Goal: Transaction & Acquisition: Purchase product/service

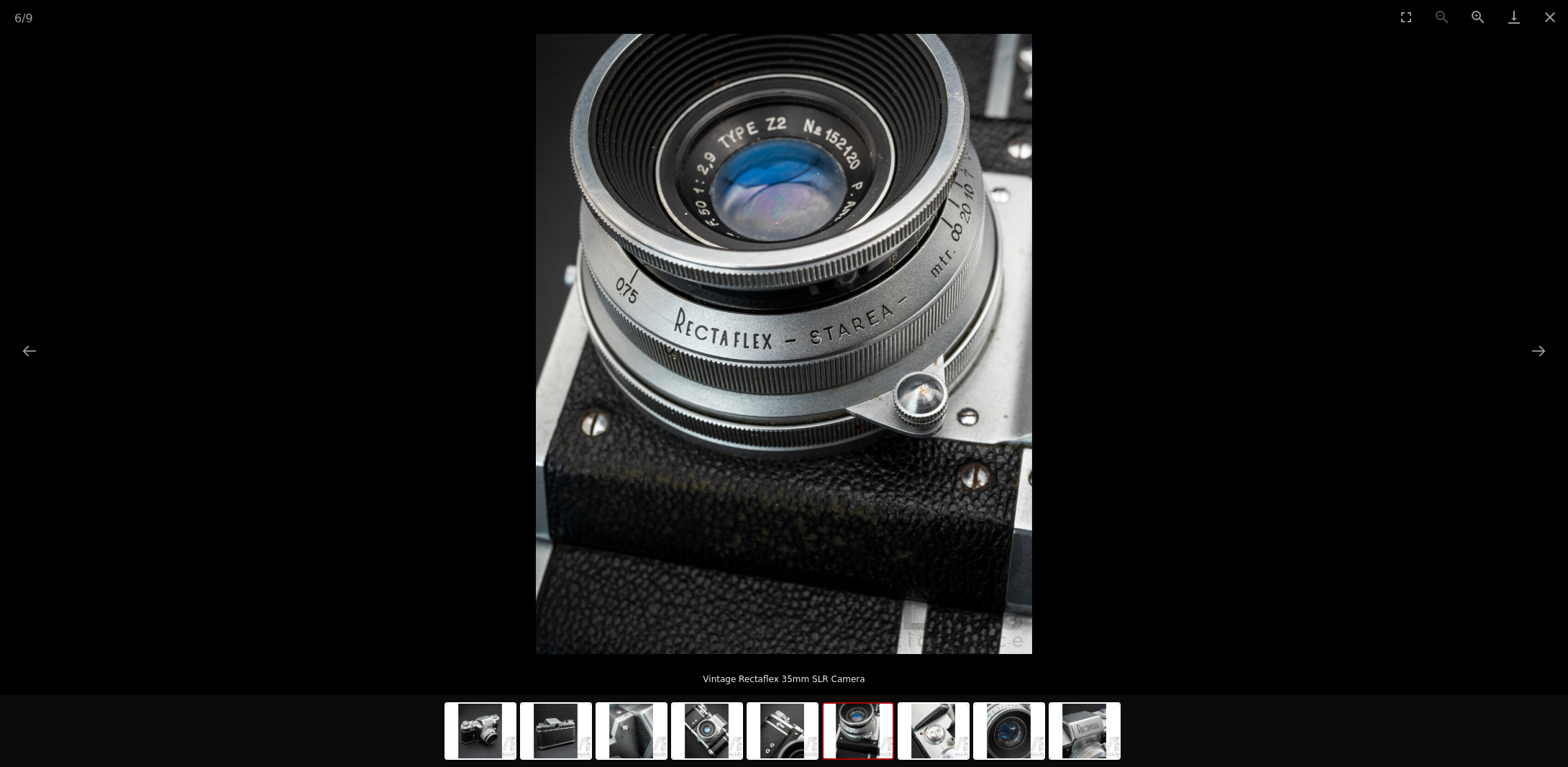
scroll to position [72, 0]
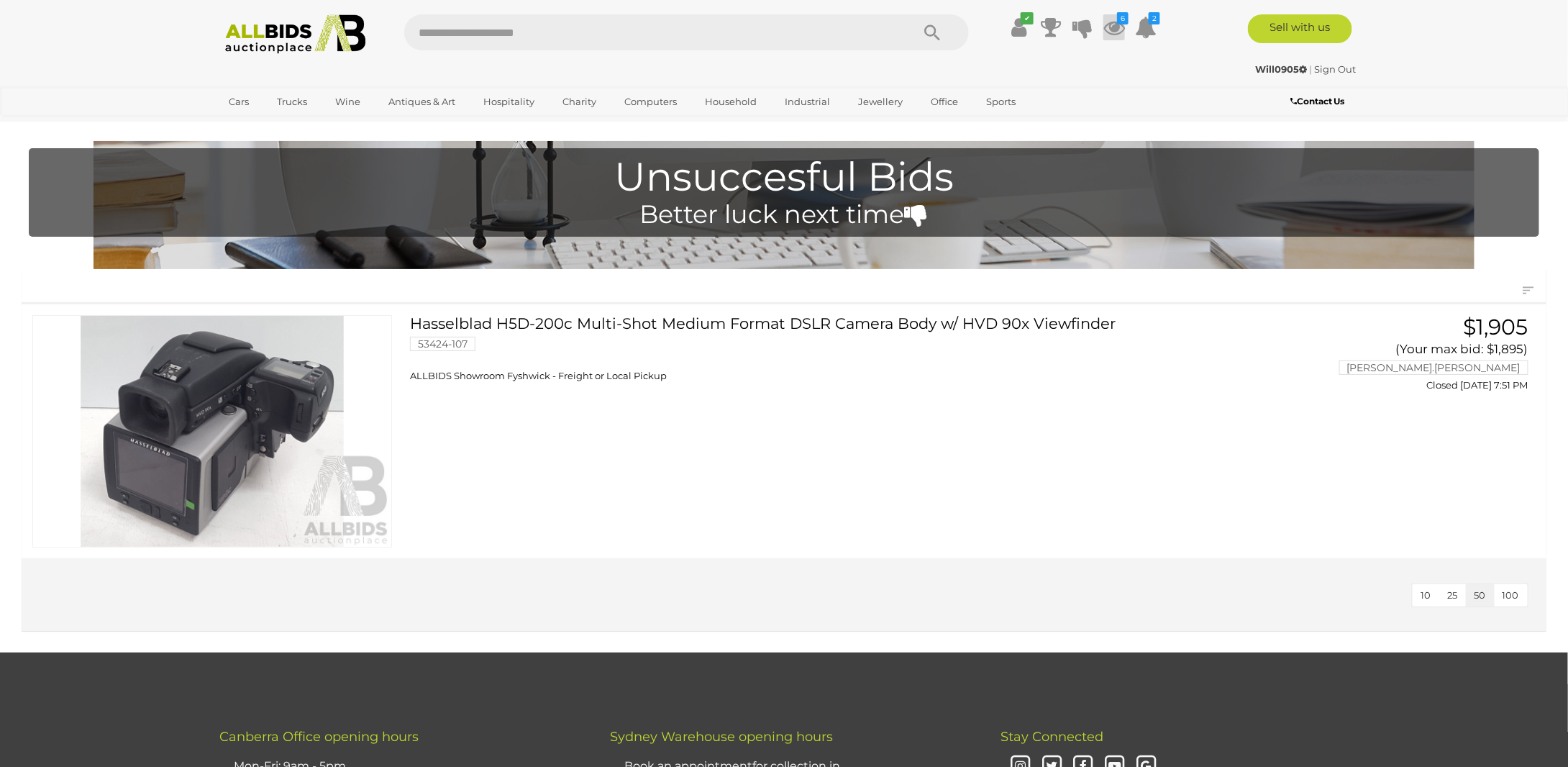
click at [1117, 25] on icon at bounding box center [1113, 27] width 21 height 26
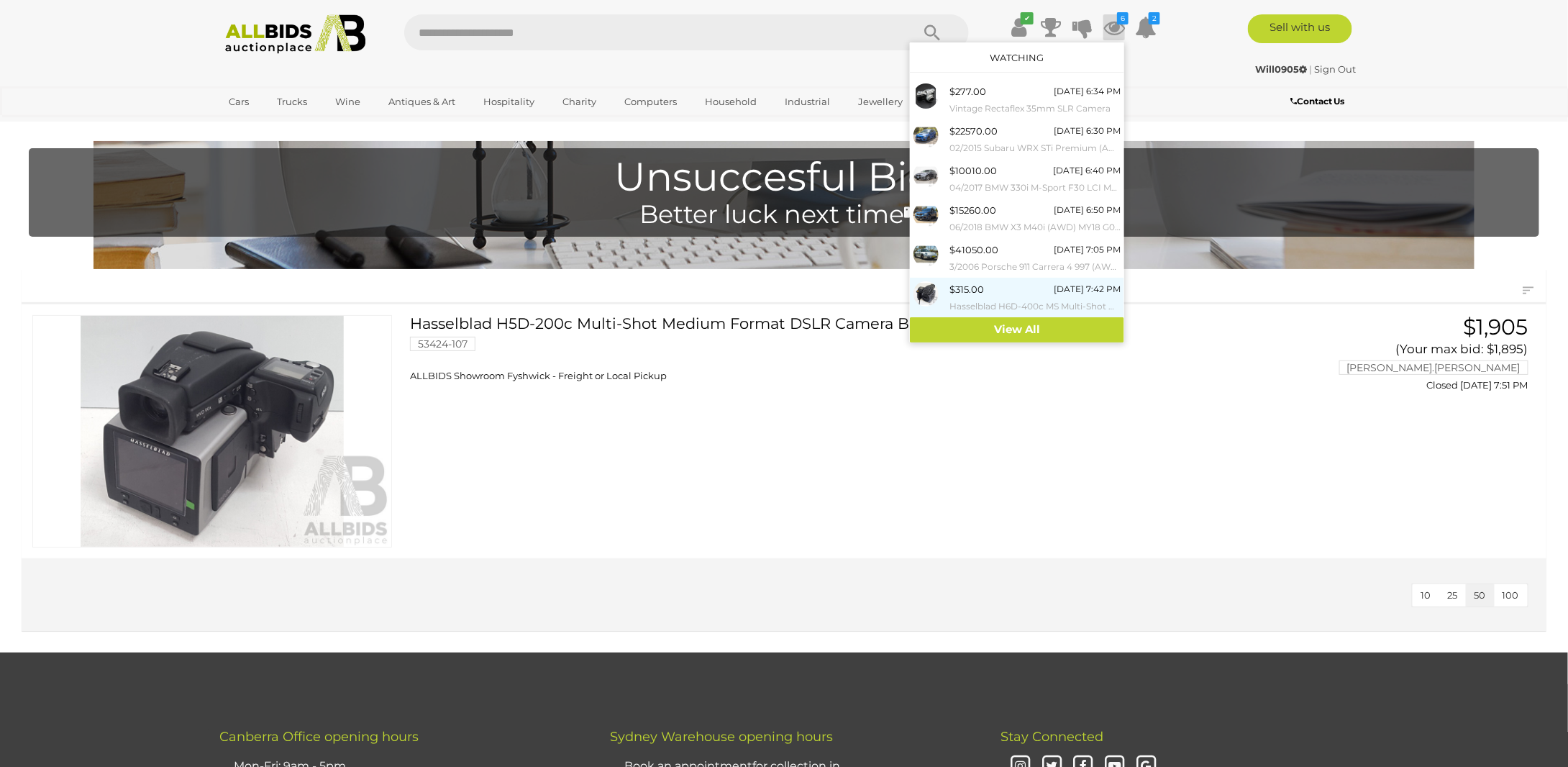
click at [986, 293] on div "$315.00 Thursday 7:42 PM Hasselblad H6D-400c MS Multi-Shot Medium Format DSLR C…" at bounding box center [1034, 297] width 171 height 33
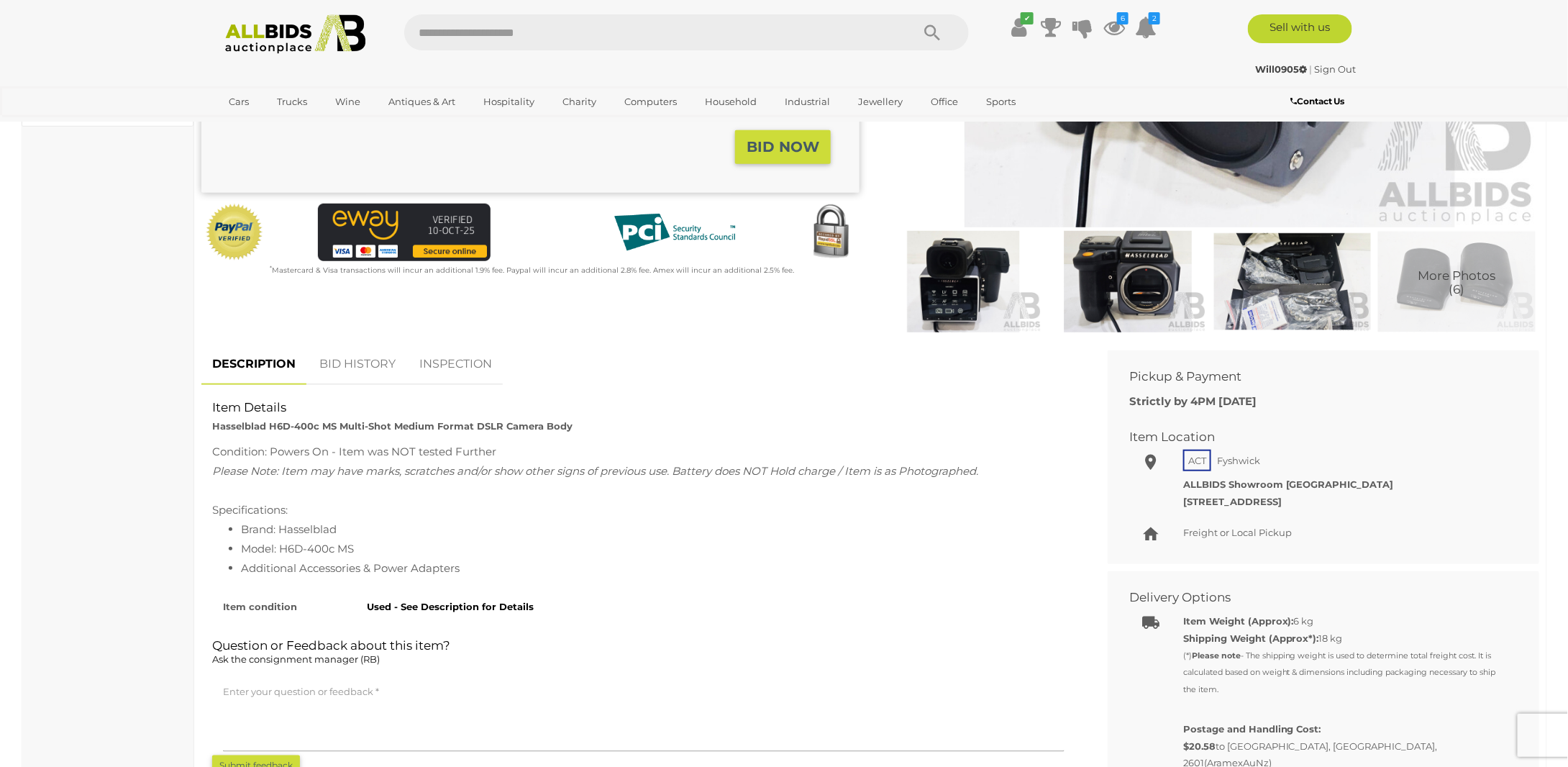
scroll to position [432, 0]
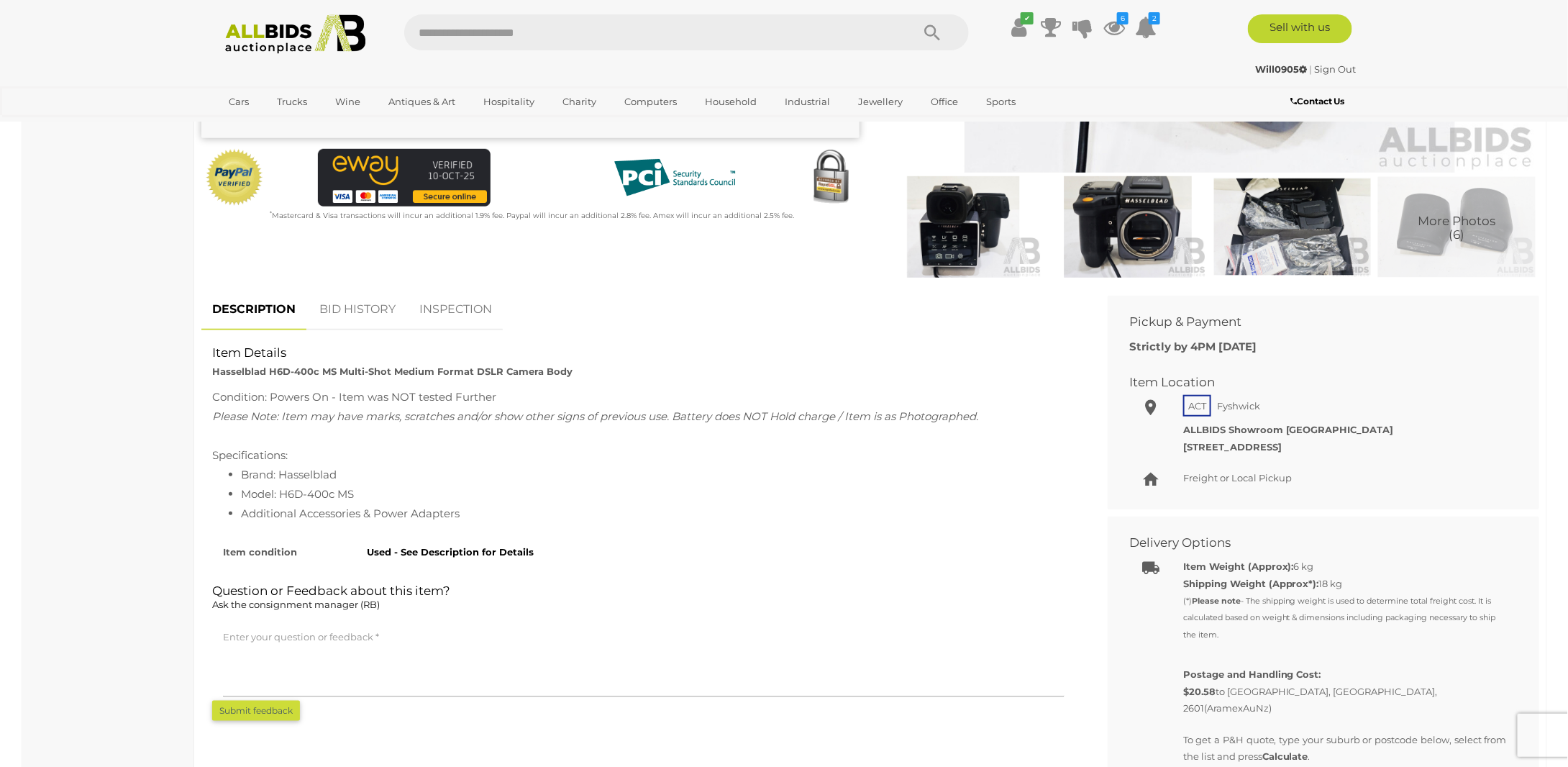
click at [357, 310] on link "BID HISTORY" at bounding box center [357, 309] width 98 height 42
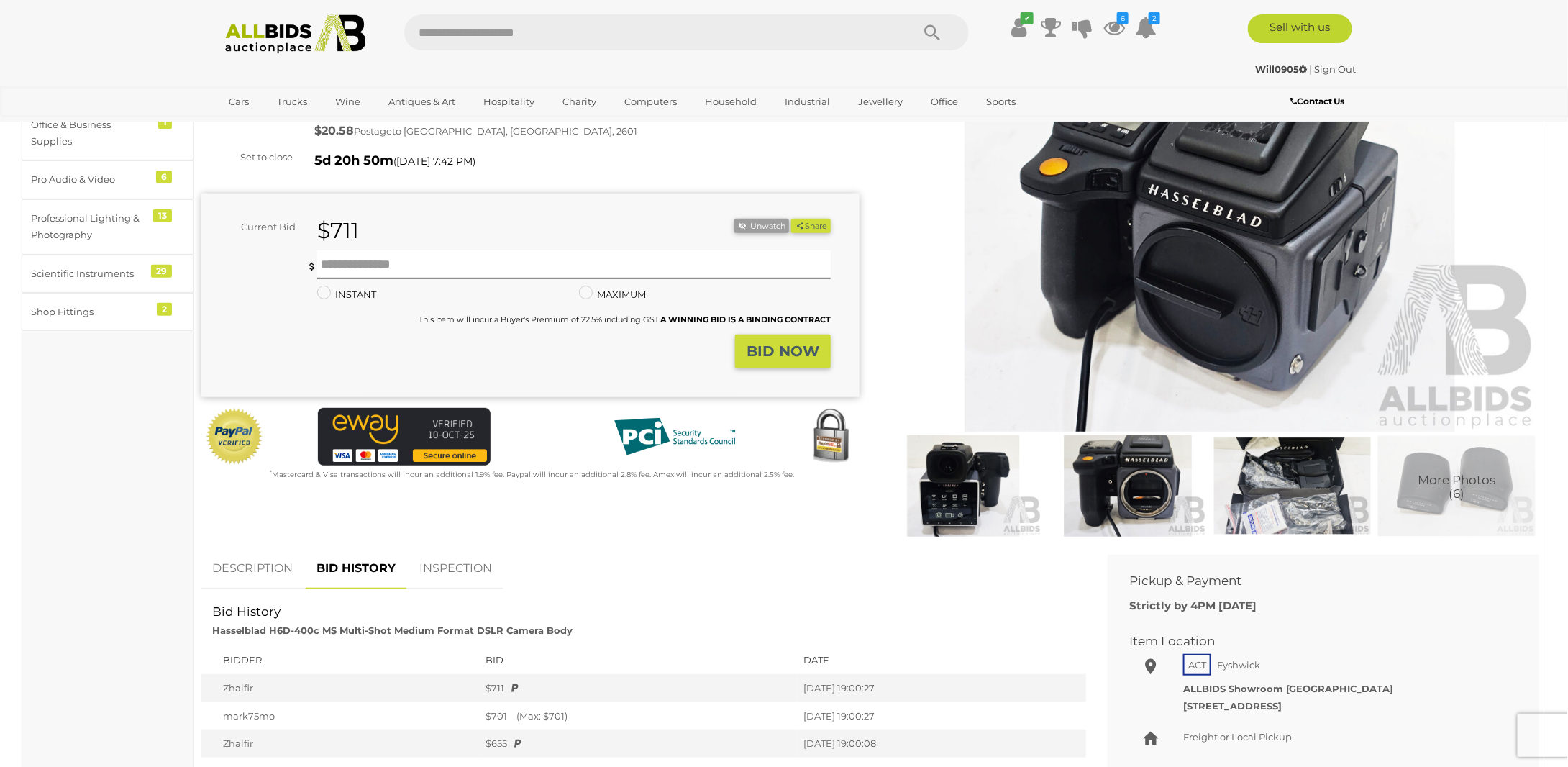
scroll to position [144, 0]
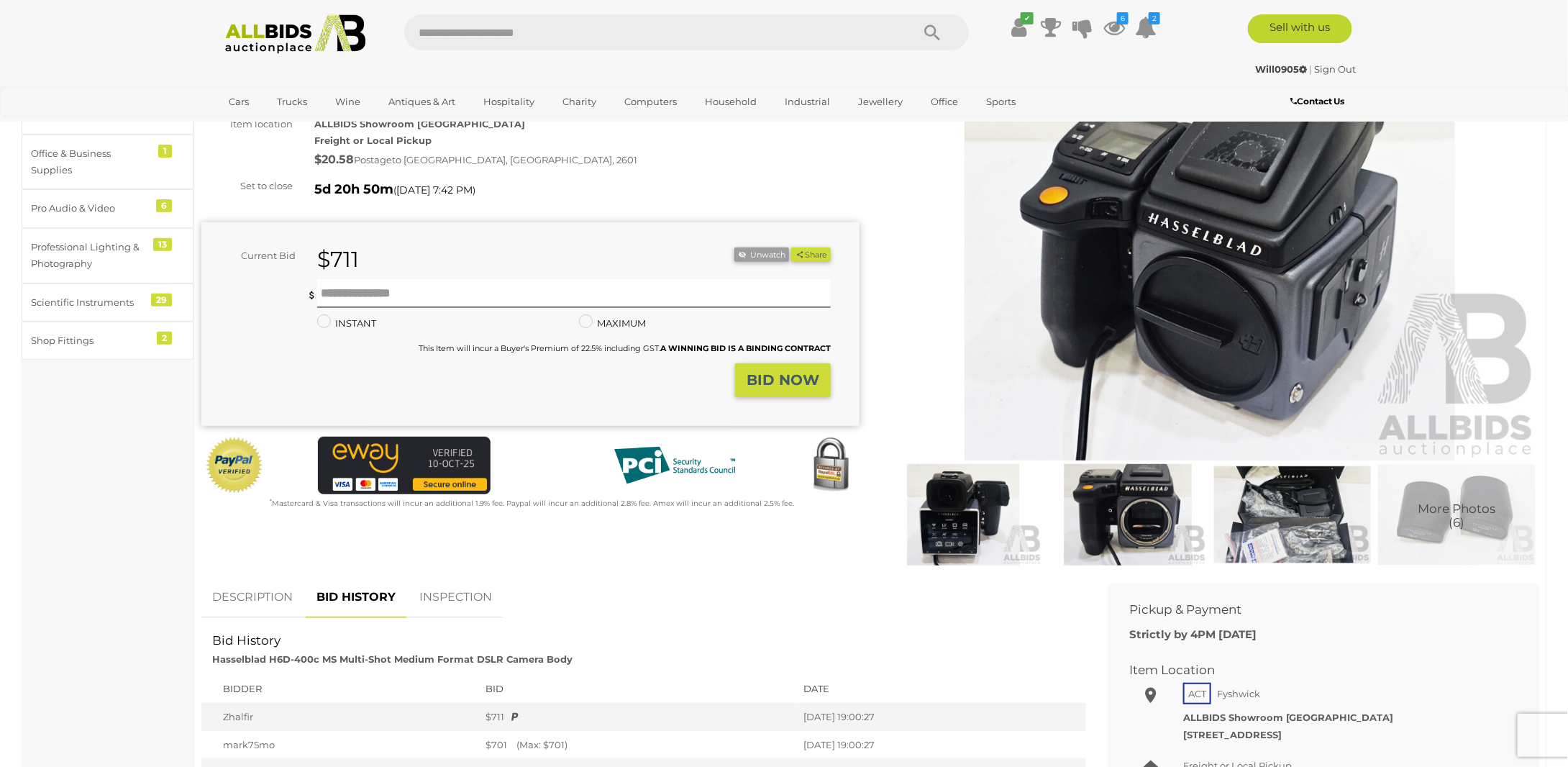
click at [993, 515] on img at bounding box center [963, 515] width 157 height 102
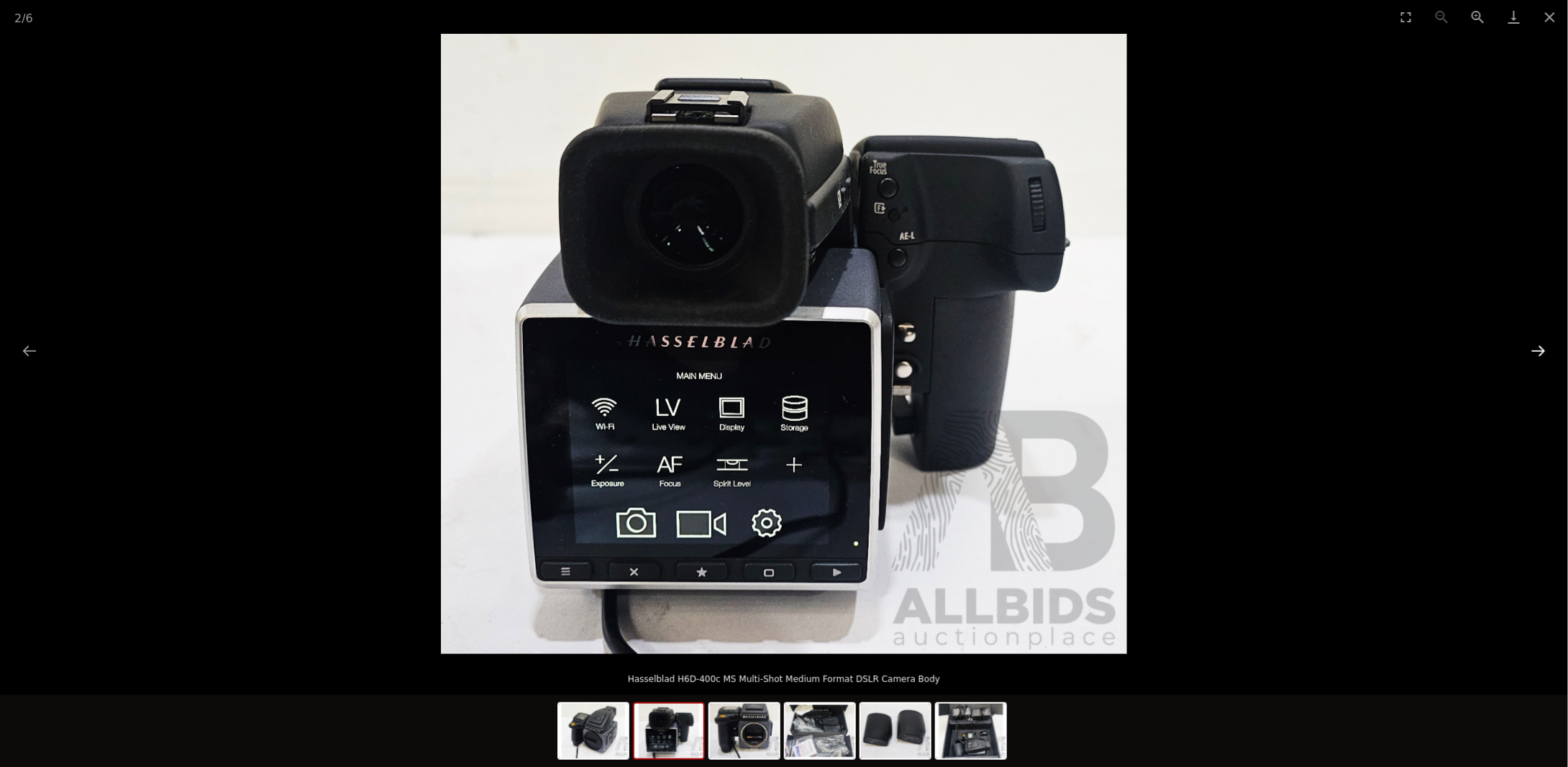
click at [1531, 349] on button "Next slide" at bounding box center [1539, 350] width 30 height 28
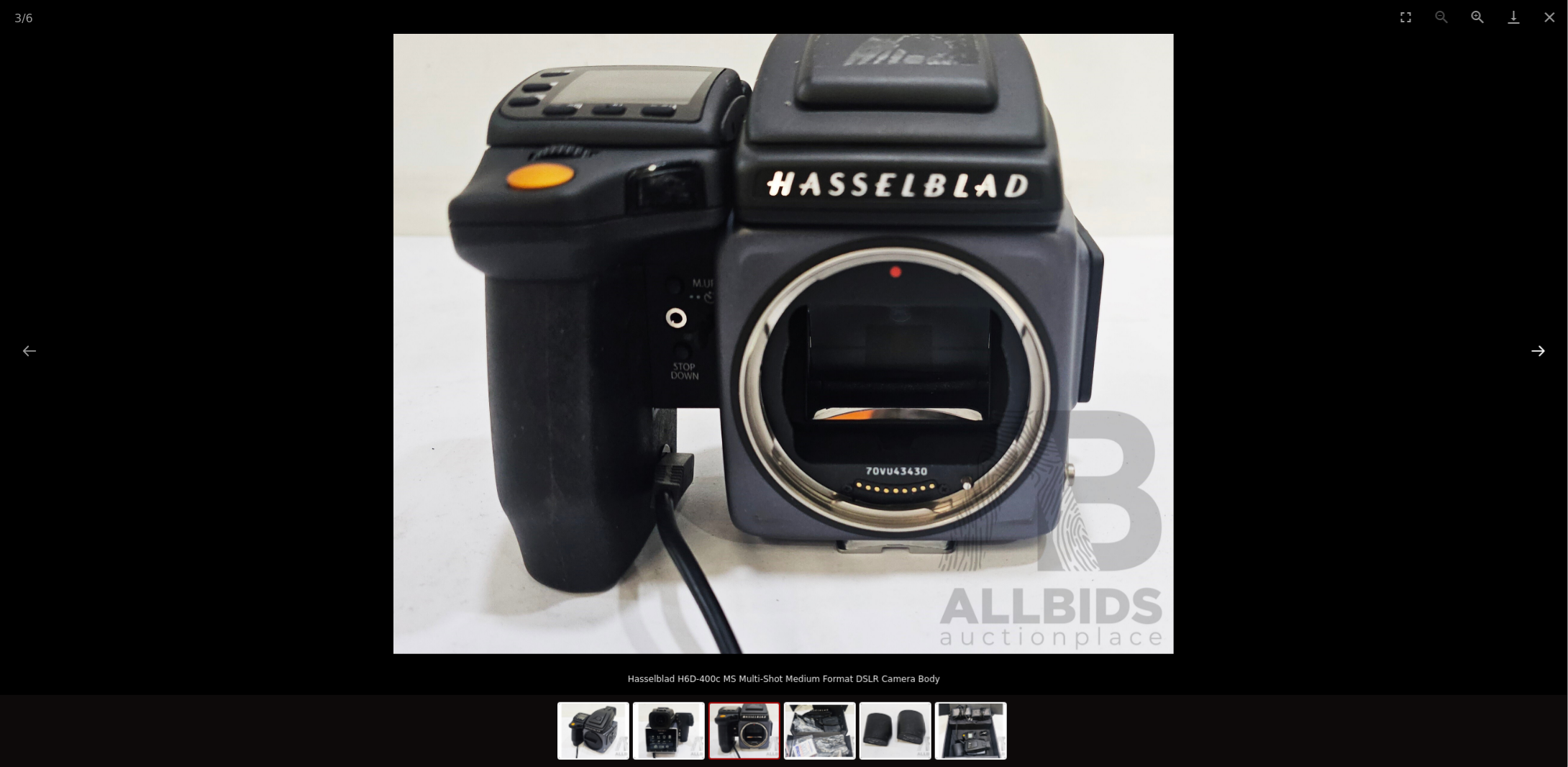
click at [1531, 349] on button "Next slide" at bounding box center [1539, 350] width 30 height 28
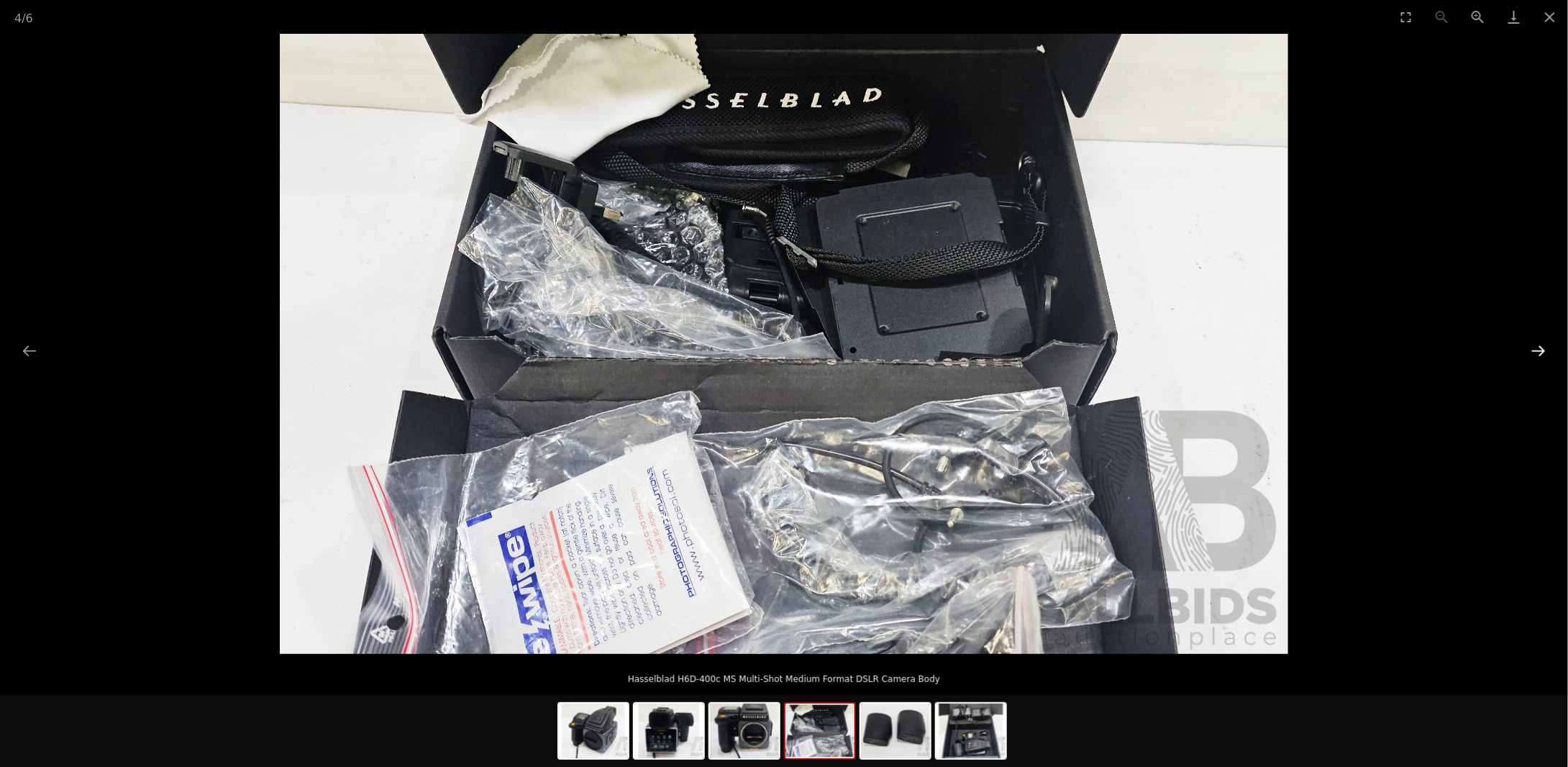
click at [1531, 349] on button "Next slide" at bounding box center [1539, 350] width 30 height 28
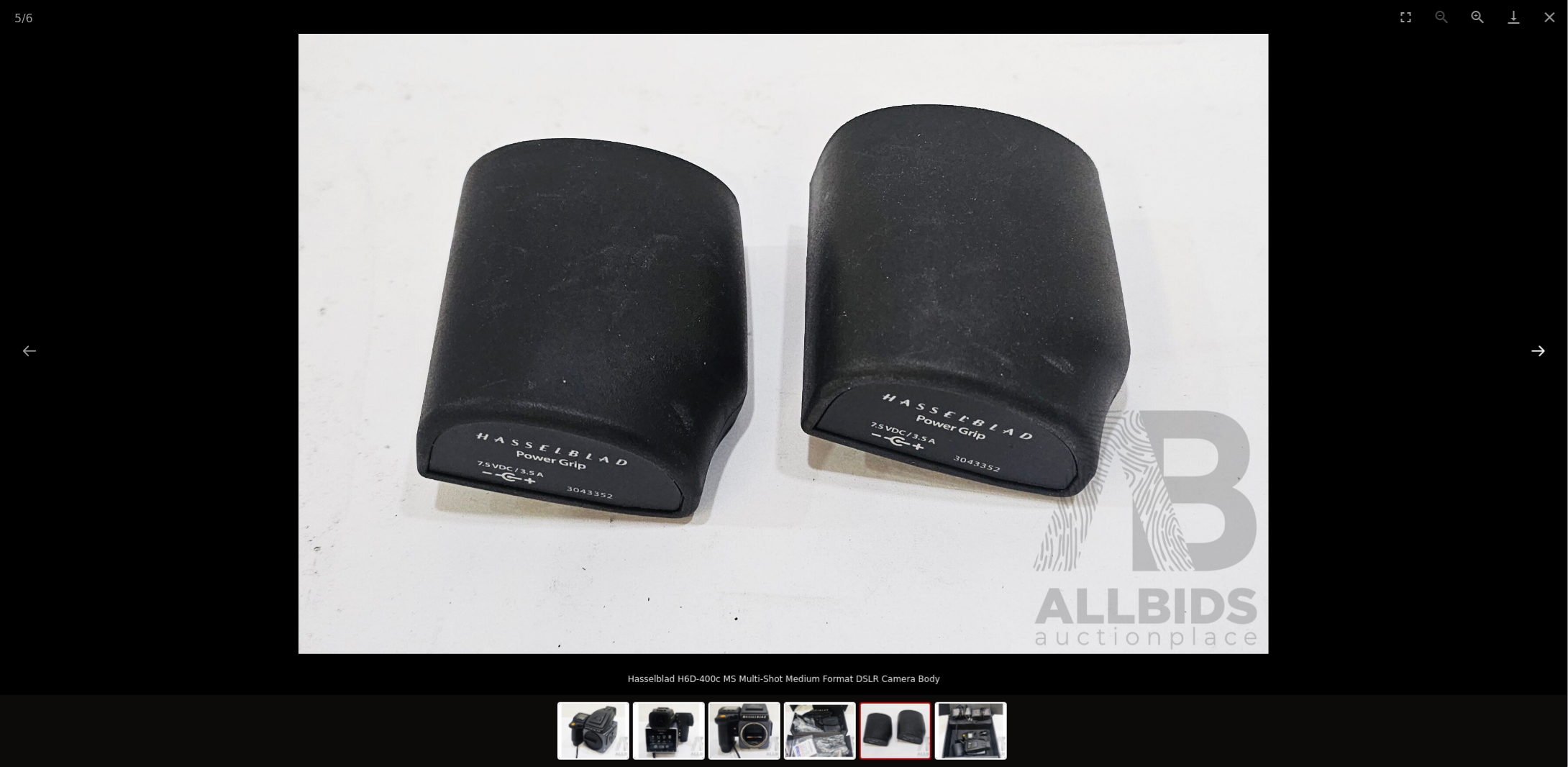
click at [1531, 348] on button "Next slide" at bounding box center [1539, 350] width 30 height 28
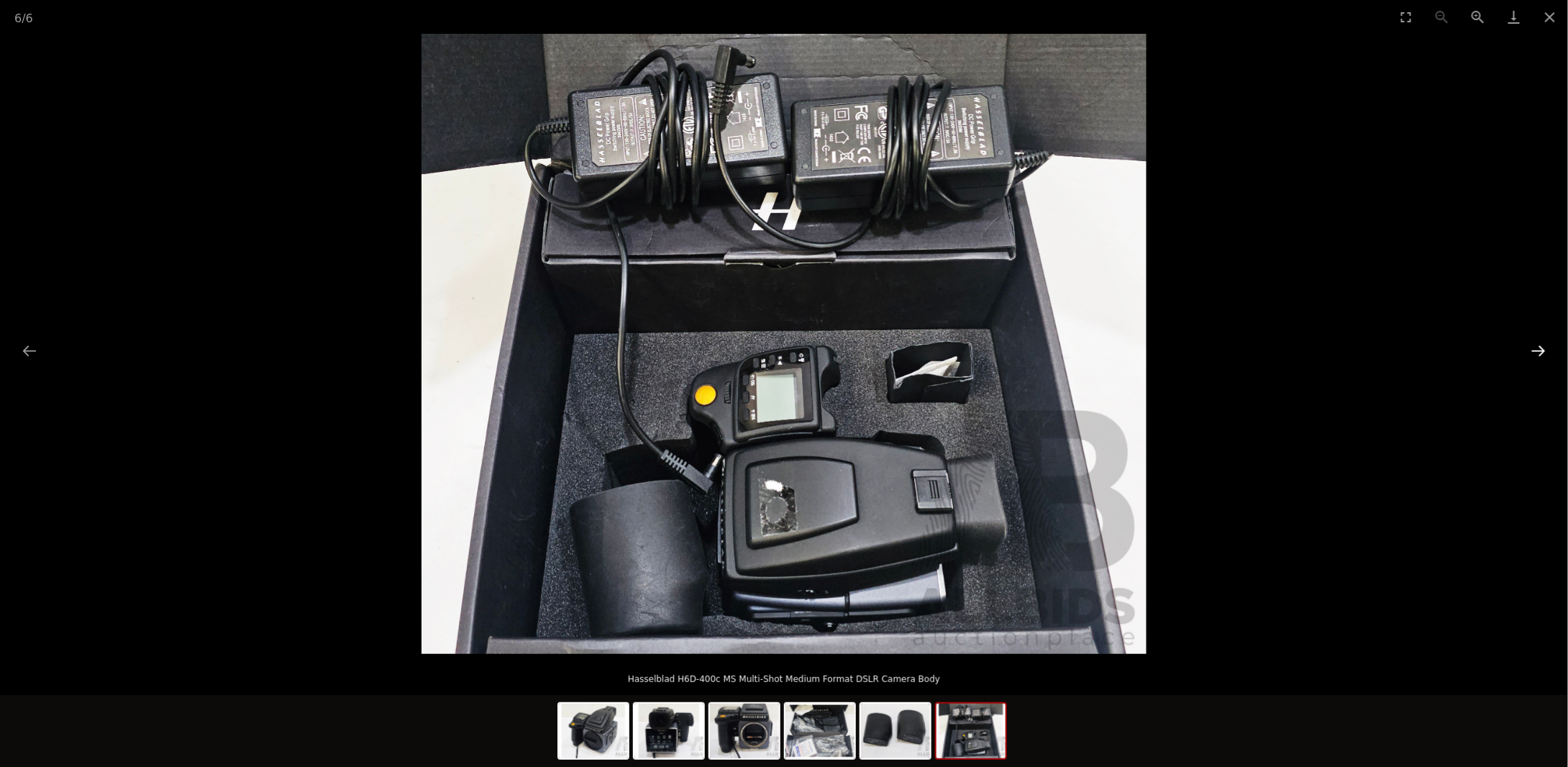
click at [1531, 348] on button "Next slide" at bounding box center [1539, 350] width 30 height 28
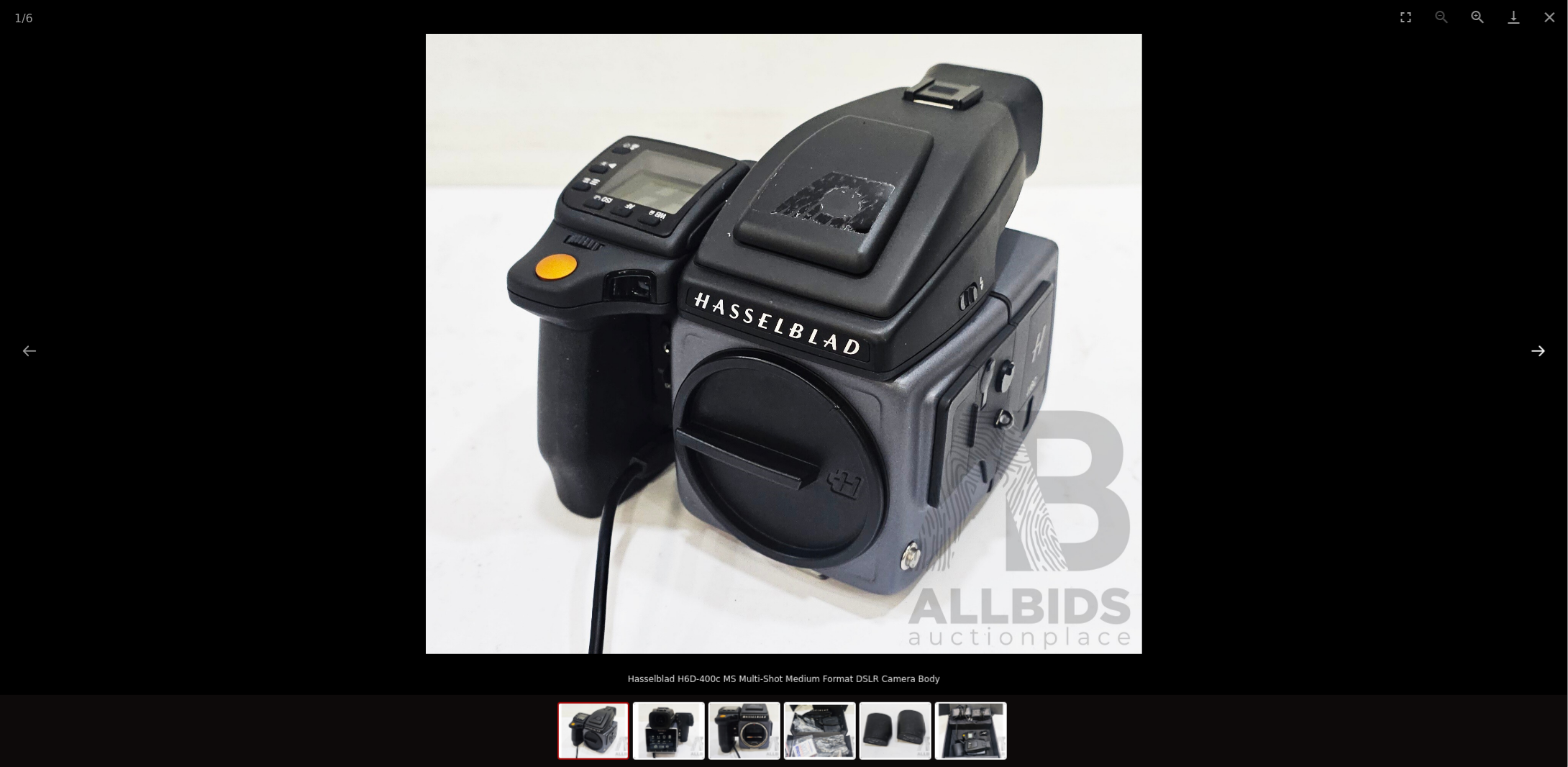
click at [1531, 348] on button "Next slide" at bounding box center [1539, 350] width 30 height 28
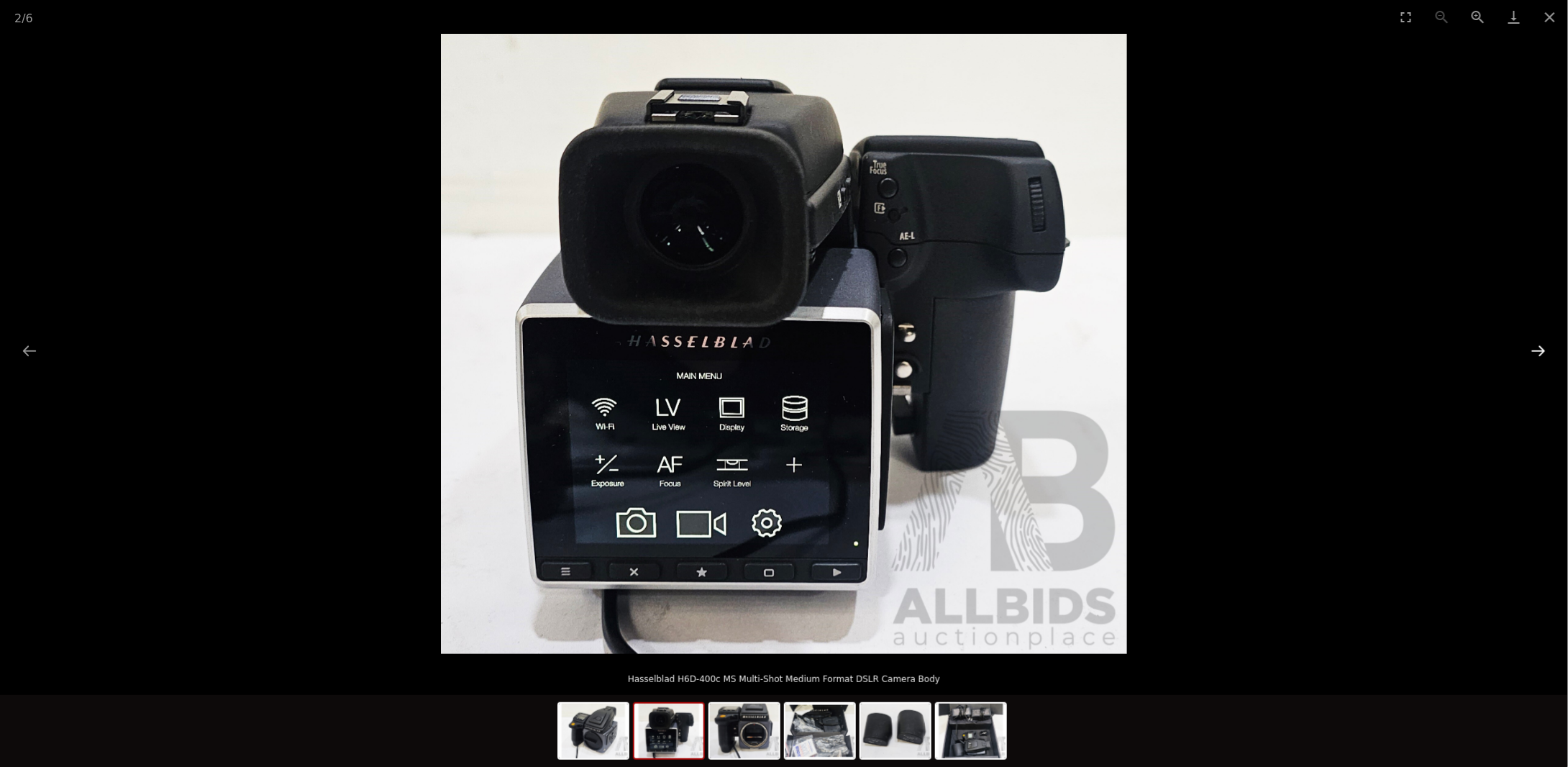
click at [1531, 348] on button "Next slide" at bounding box center [1539, 350] width 30 height 28
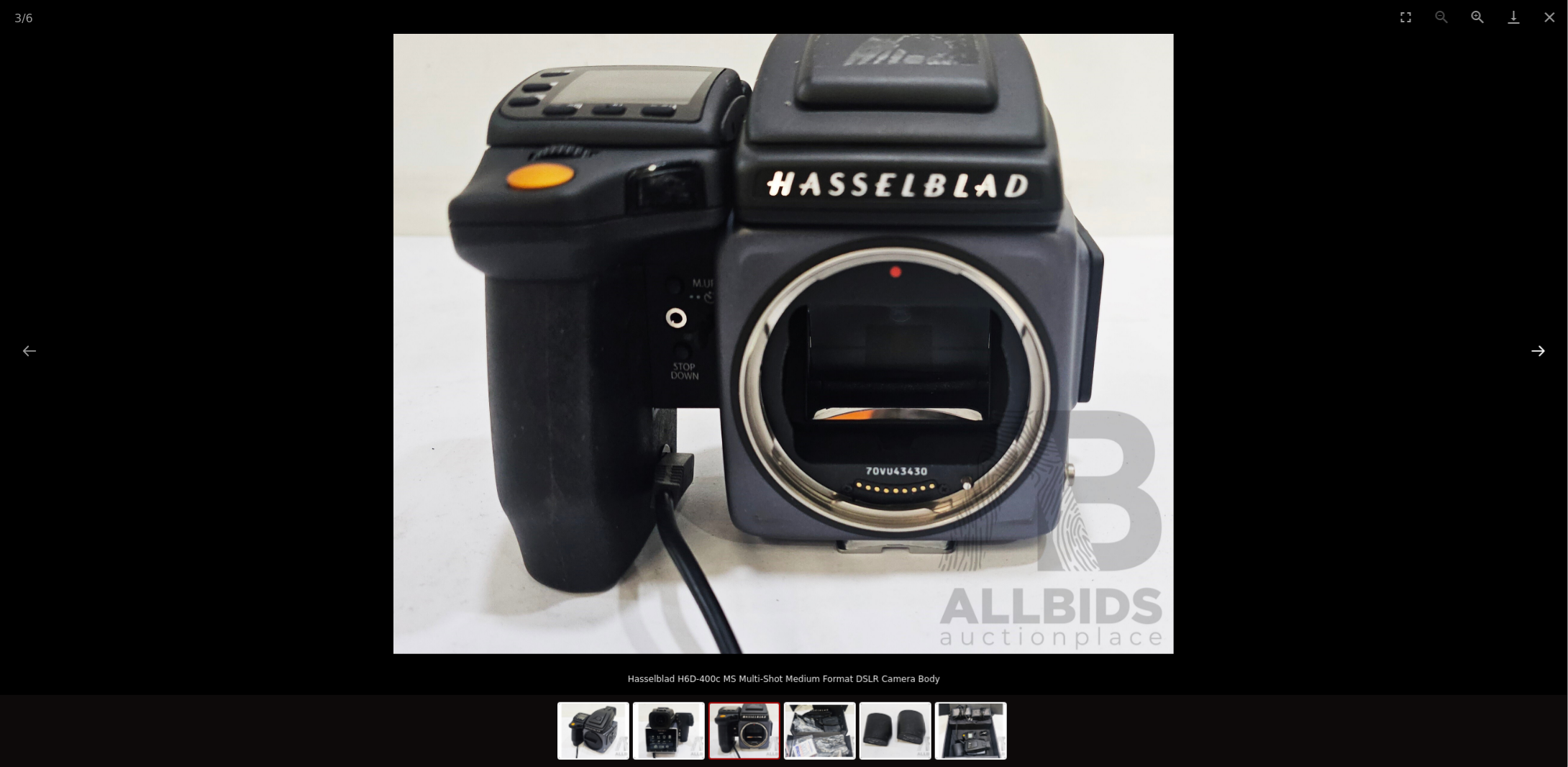
click at [1531, 348] on button "Next slide" at bounding box center [1539, 350] width 30 height 28
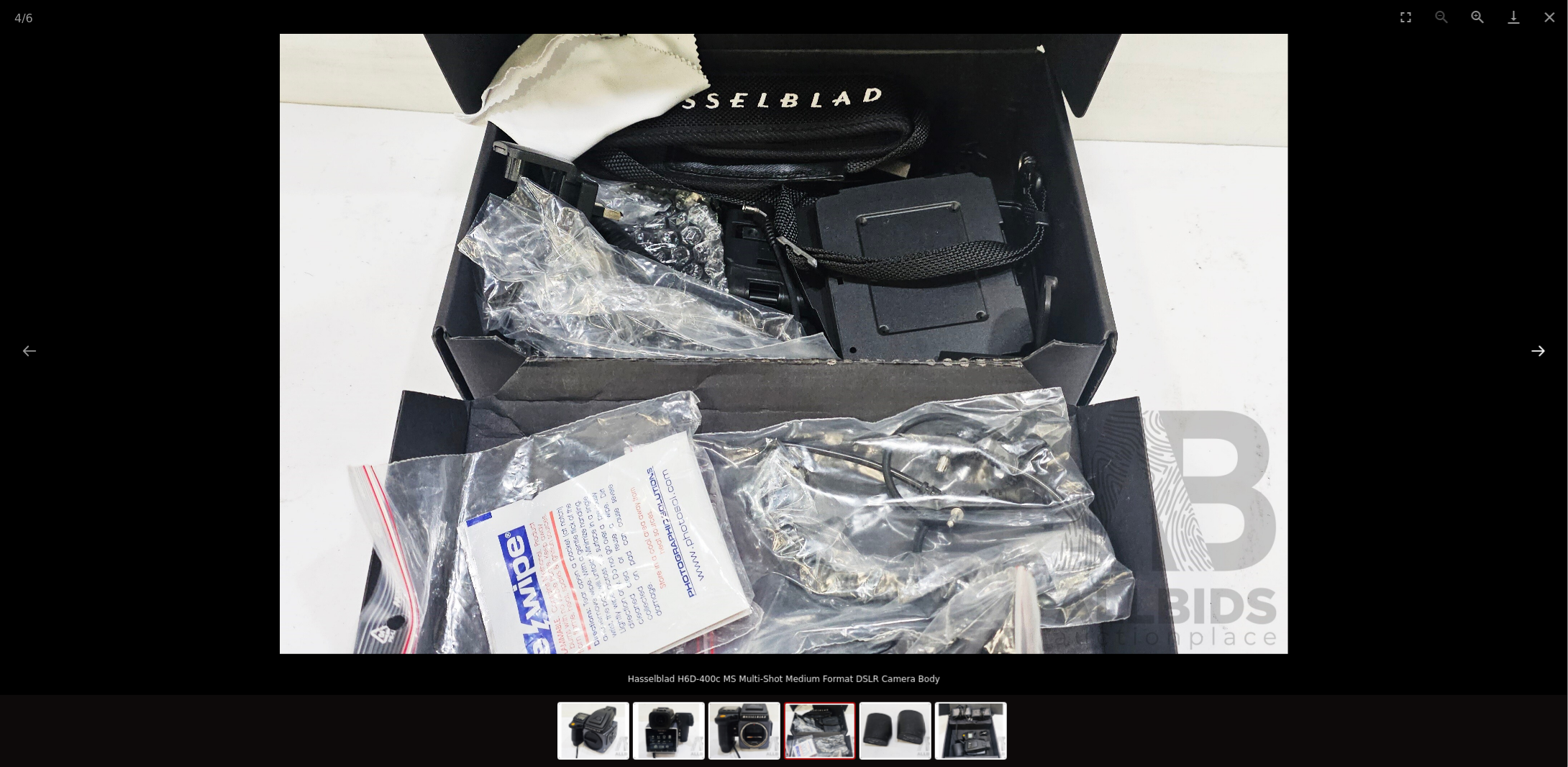
click at [1531, 348] on button "Next slide" at bounding box center [1539, 350] width 30 height 28
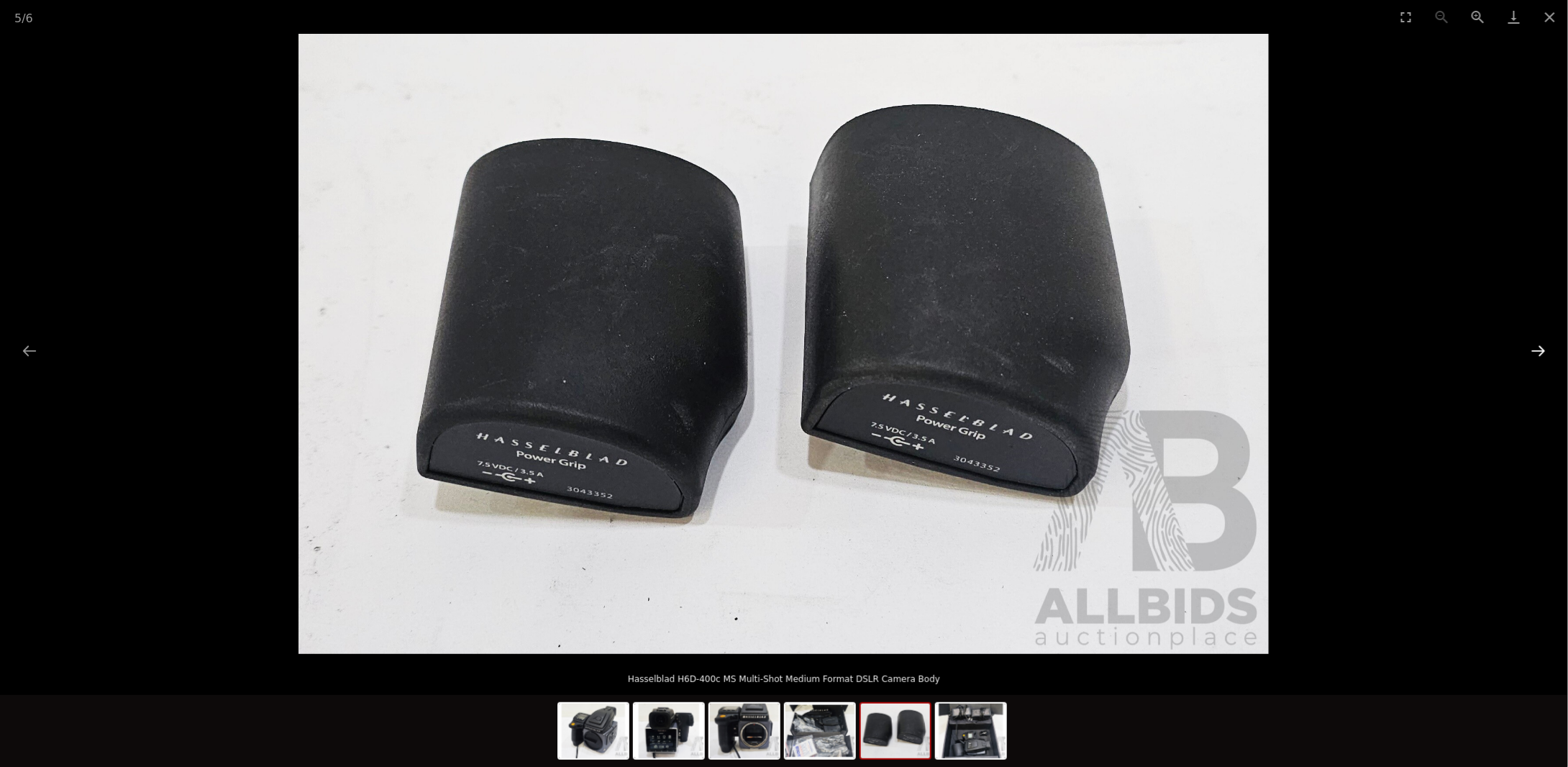
click at [1531, 348] on button "Next slide" at bounding box center [1539, 350] width 30 height 28
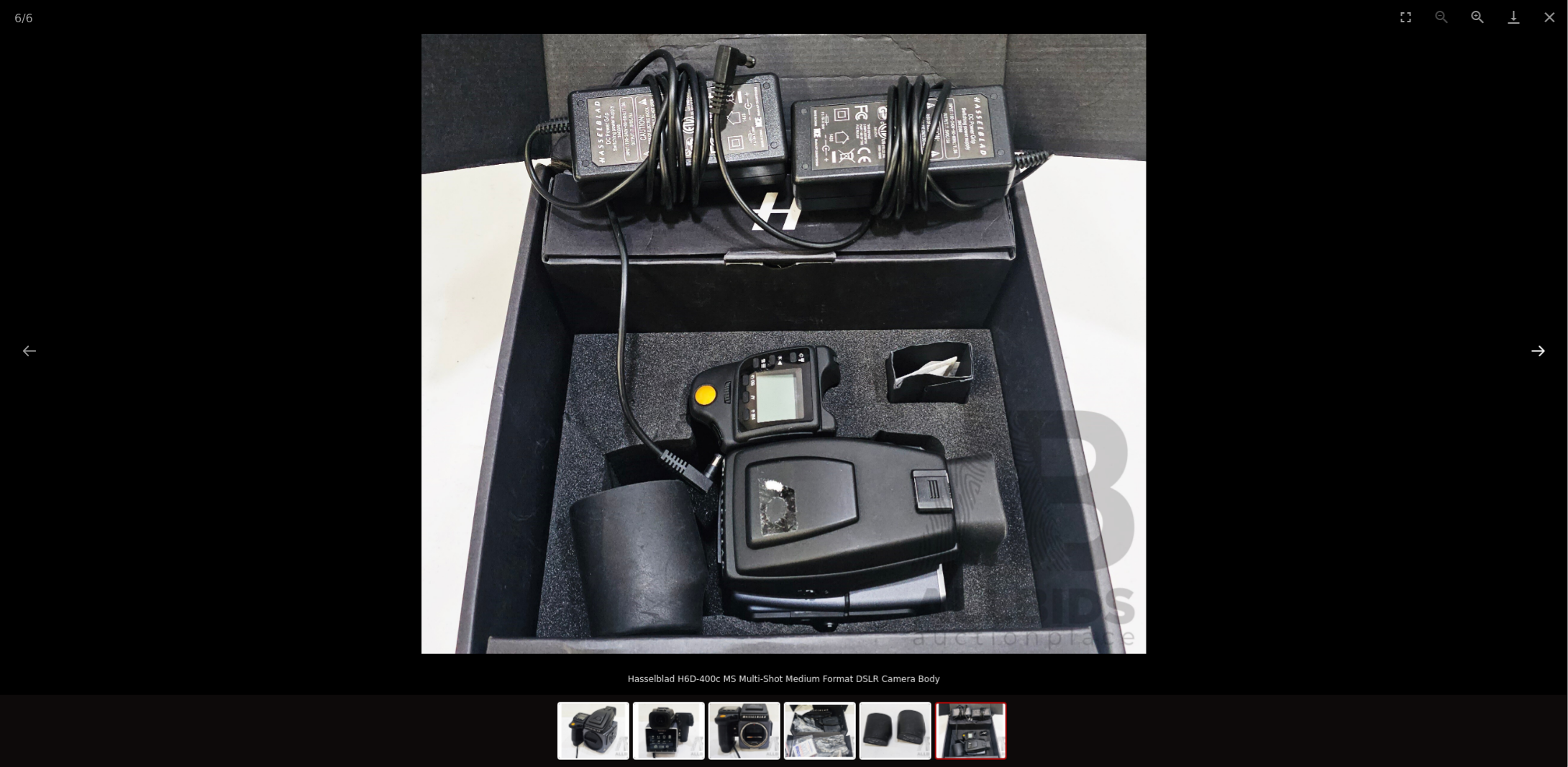
click at [1531, 348] on button "Next slide" at bounding box center [1539, 350] width 30 height 28
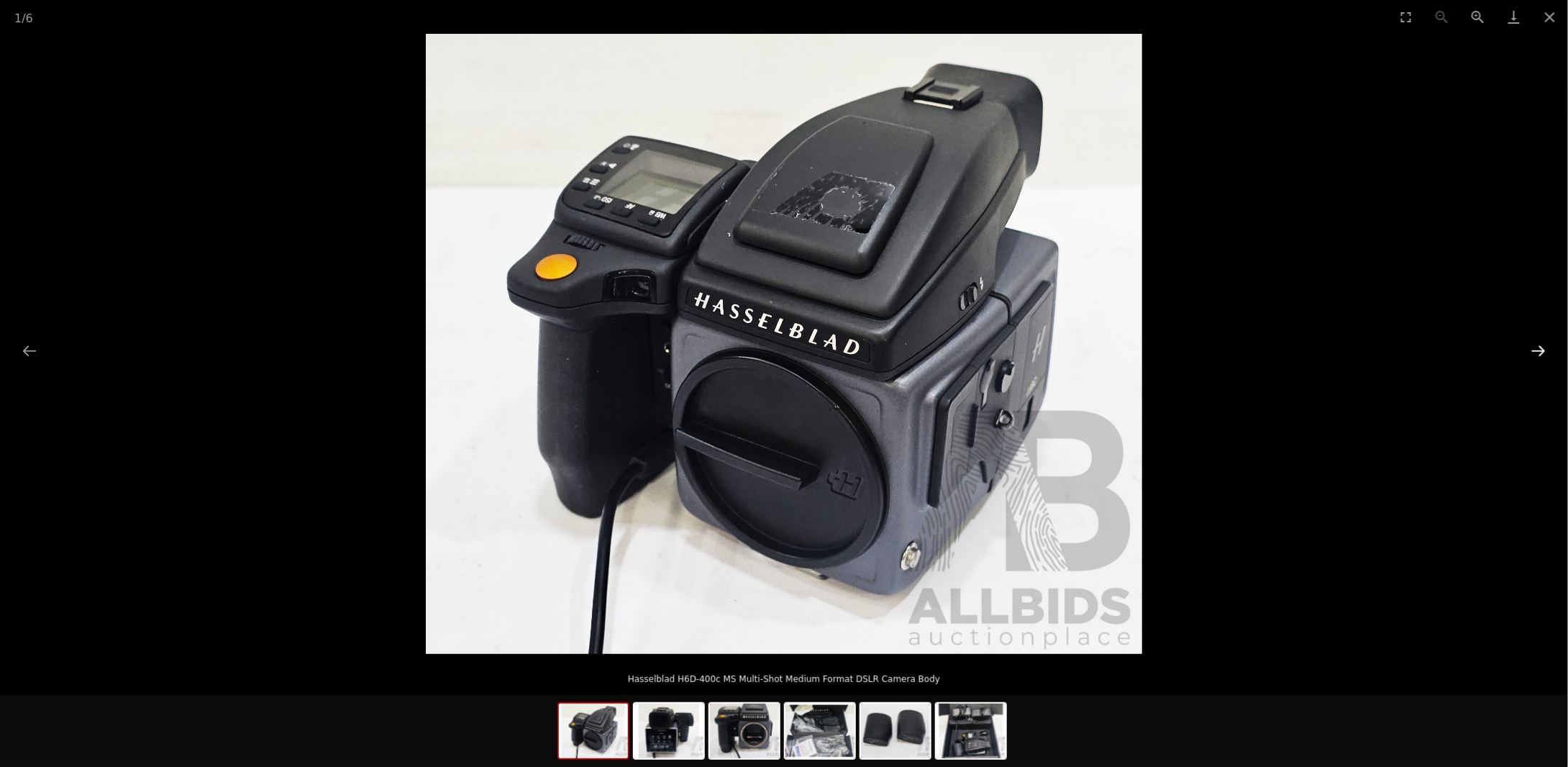
click at [1531, 348] on button "Next slide" at bounding box center [1539, 350] width 30 height 28
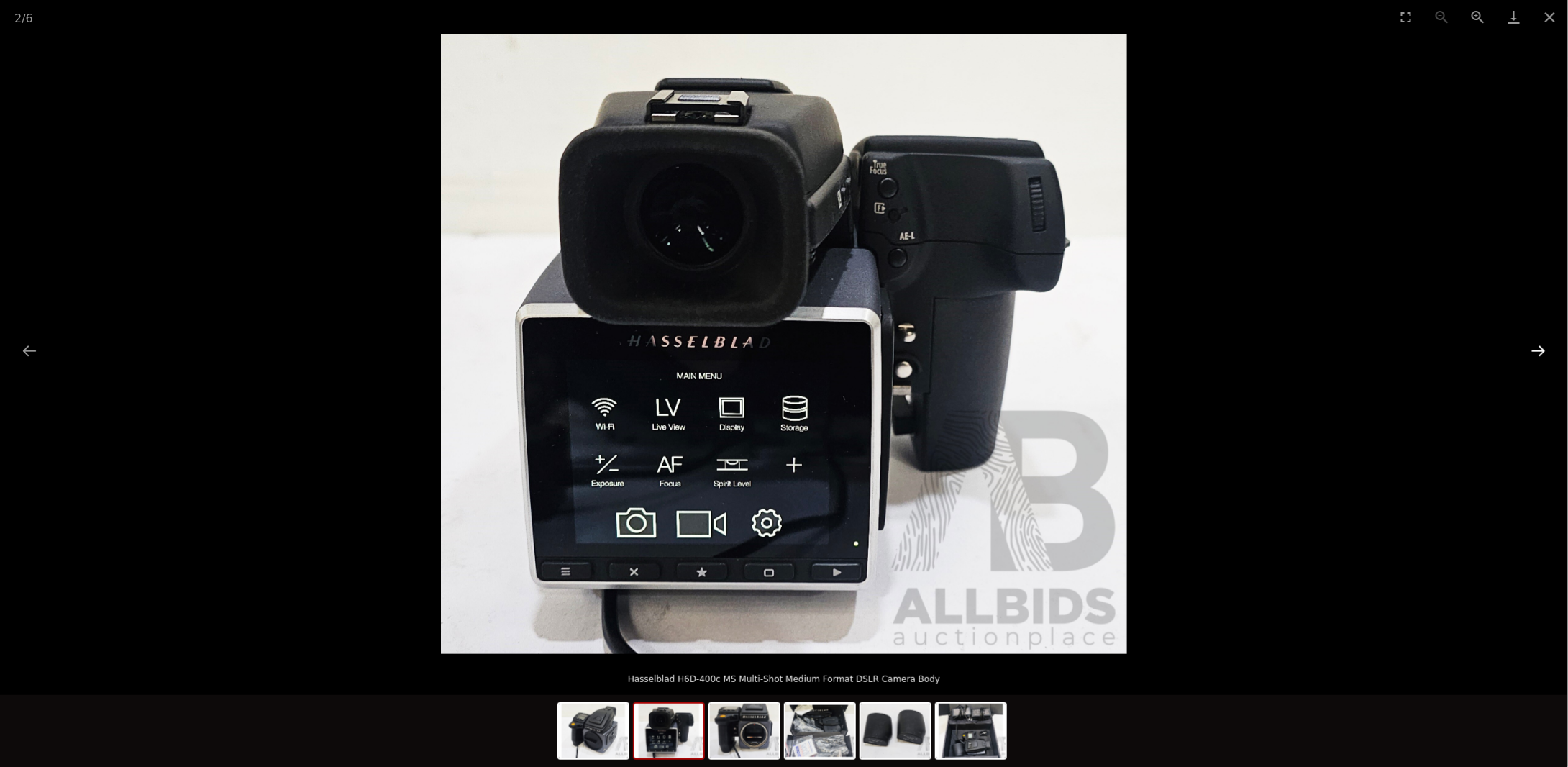
click at [1531, 348] on button "Next slide" at bounding box center [1539, 350] width 30 height 28
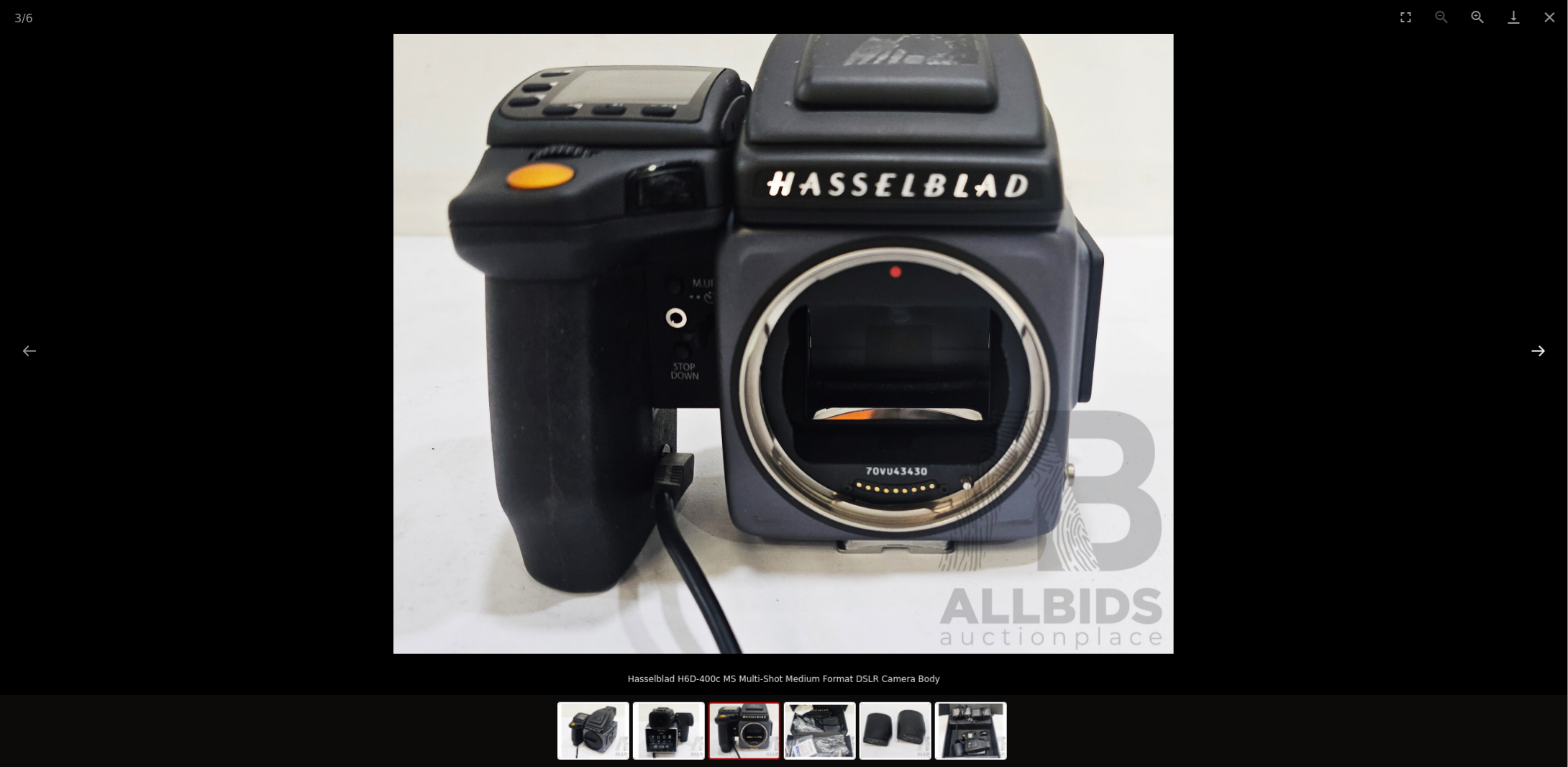
click at [1531, 348] on button "Next slide" at bounding box center [1539, 350] width 30 height 28
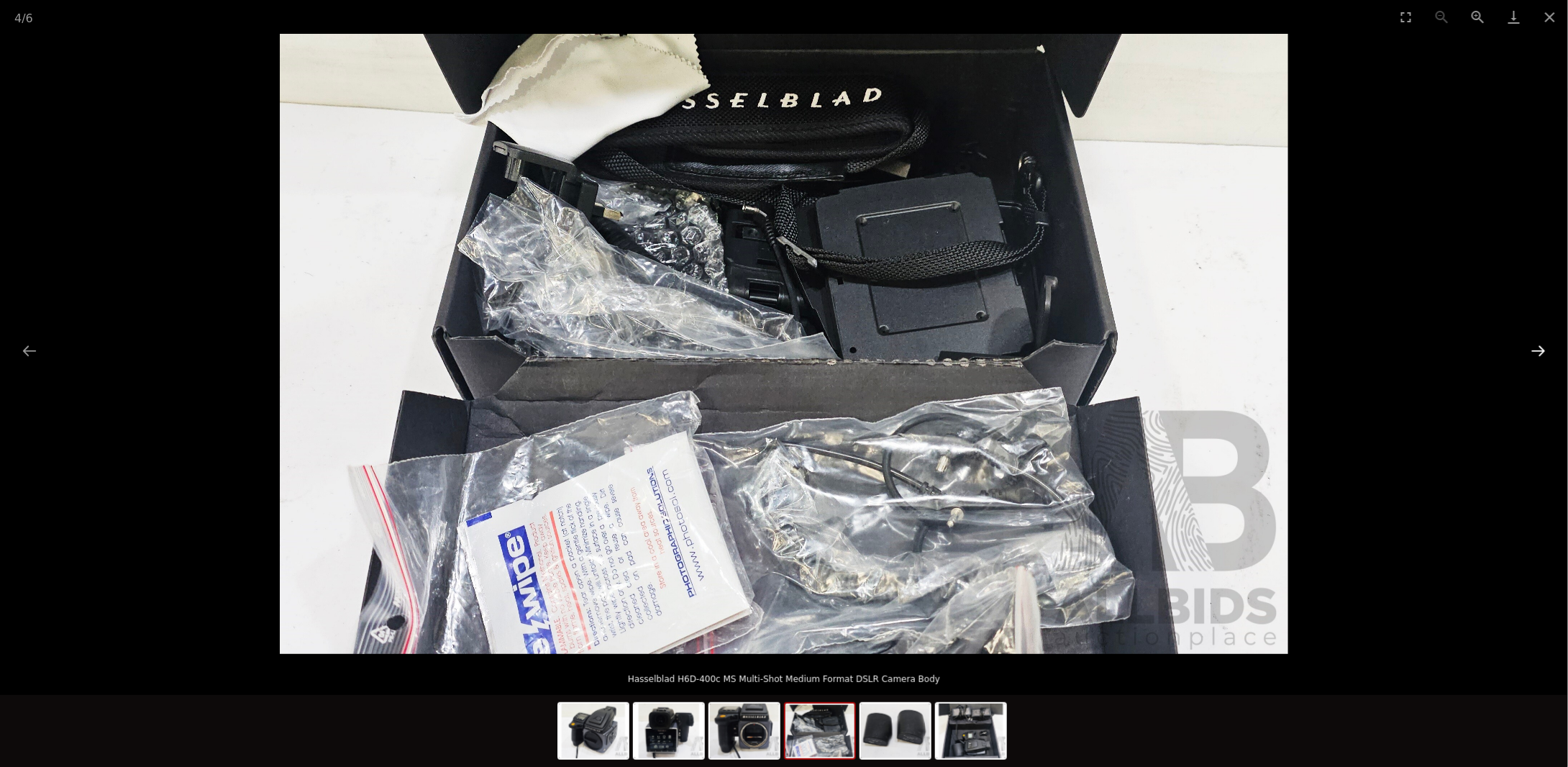
click at [1531, 348] on button "Next slide" at bounding box center [1539, 350] width 30 height 28
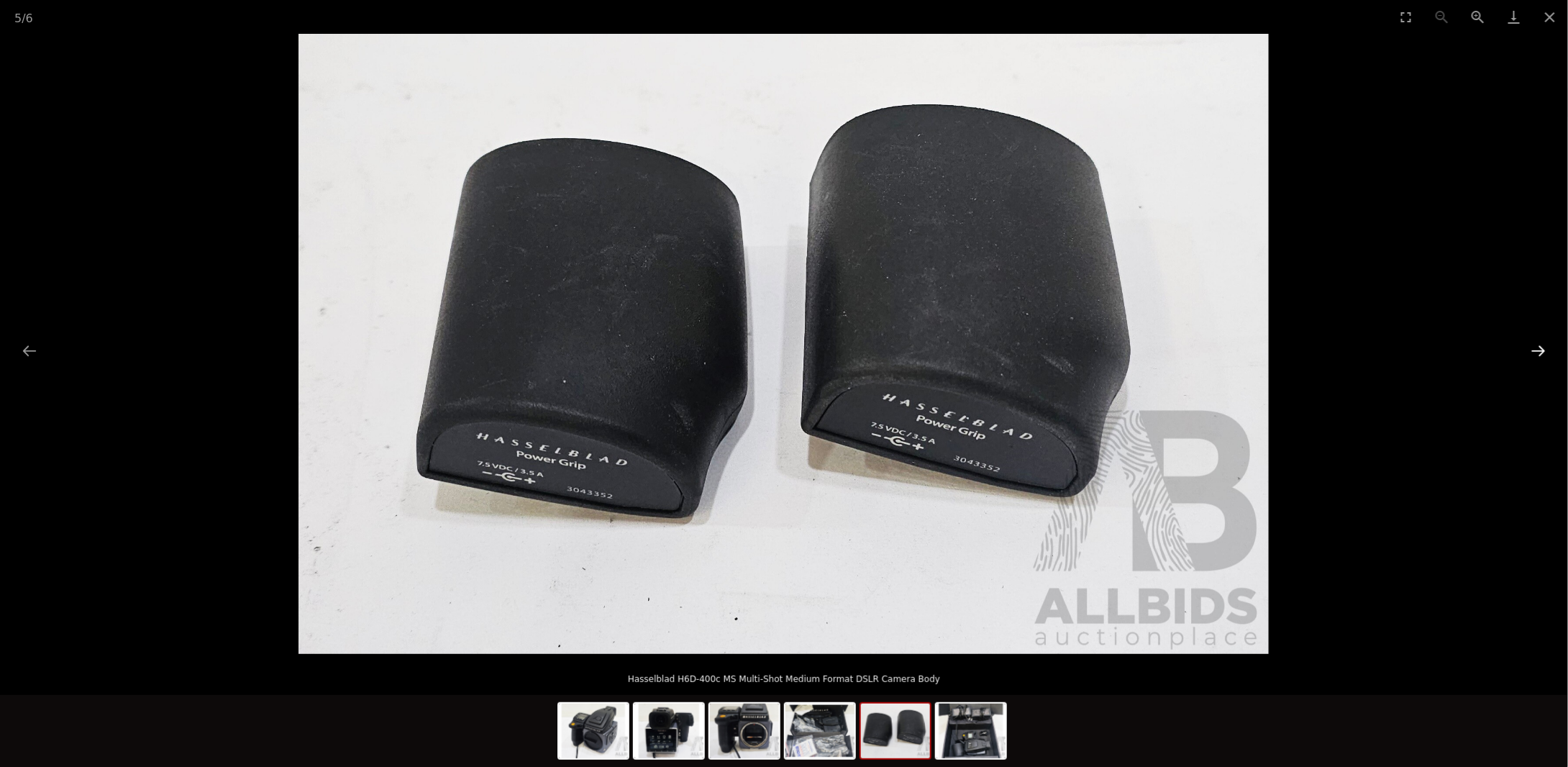
click at [1531, 348] on button "Next slide" at bounding box center [1539, 350] width 30 height 28
